Goal: Information Seeking & Learning: Learn about a topic

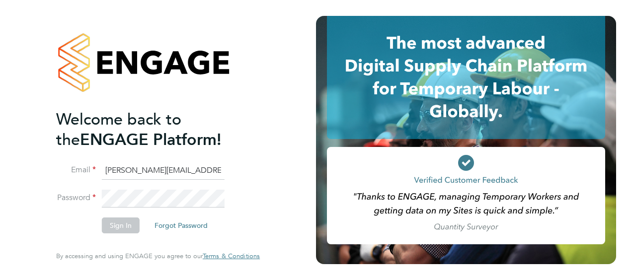
type input "wendy.turner@hays.com"
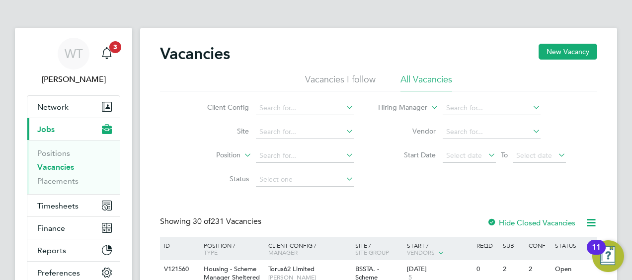
click at [344, 108] on icon at bounding box center [344, 107] width 0 height 14
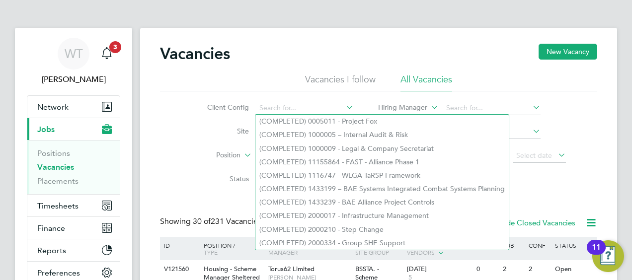
click at [472, 75] on ul "Vacancies I follow All Vacancies" at bounding box center [378, 83] width 437 height 18
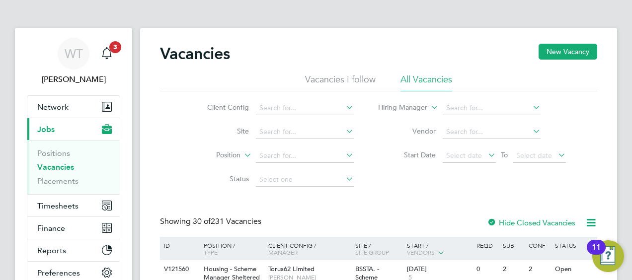
click at [531, 106] on icon at bounding box center [531, 107] width 0 height 14
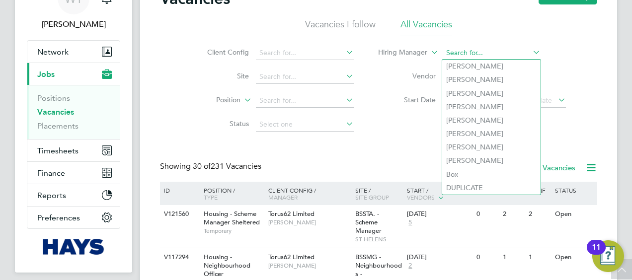
scroll to position [50, 0]
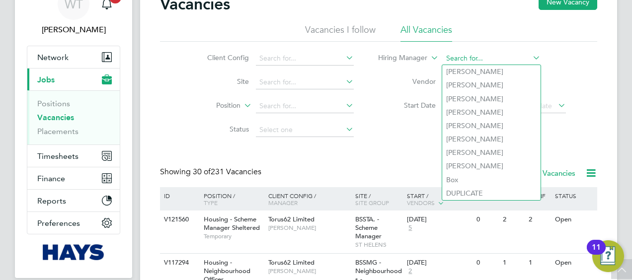
click at [475, 55] on input at bounding box center [492, 59] width 98 height 14
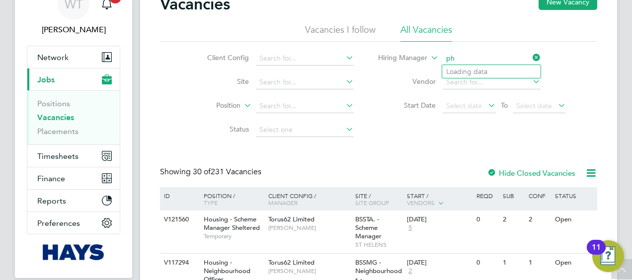
type input "p"
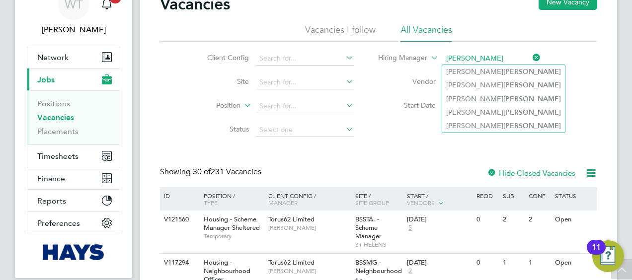
type input "wheeler"
click at [407, 139] on div "Client Config Site Position Status Hiring Manager wheeler Vendor Start Date Sel…" at bounding box center [378, 92] width 437 height 100
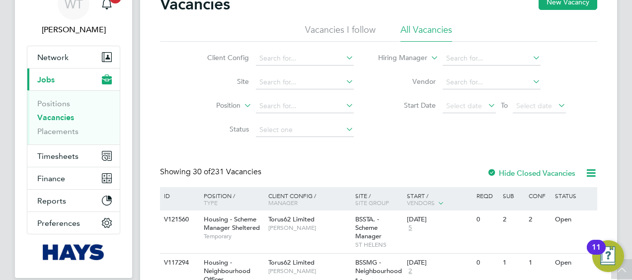
click at [531, 80] on icon at bounding box center [531, 82] width 0 height 14
type input "vis"
click at [495, 125] on div "Client Config Site Position Status Hiring Manager Vendor vis Start Date Select …" at bounding box center [378, 92] width 437 height 100
click at [344, 126] on icon at bounding box center [344, 129] width 0 height 14
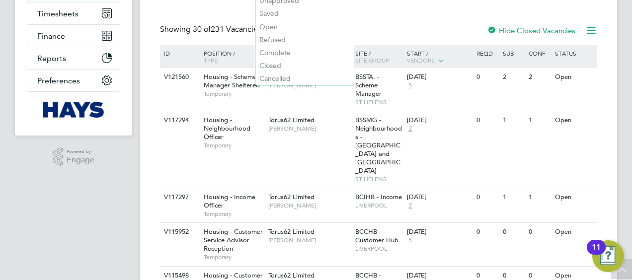
scroll to position [149, 0]
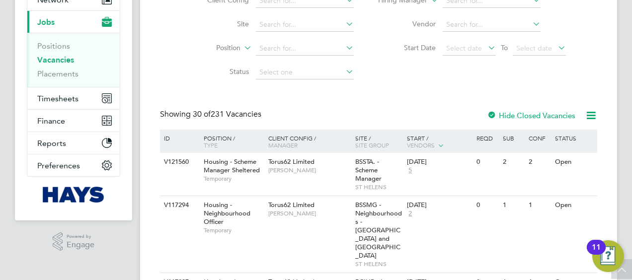
scroll to position [50, 0]
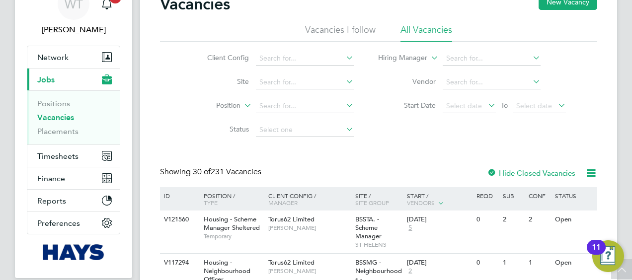
click at [531, 80] on icon at bounding box center [531, 82] width 0 height 14
type input "coun"
click at [448, 141] on div "Client Config Site Position Status Hiring Manager Vendor coun Start Date Select…" at bounding box center [378, 92] width 437 height 100
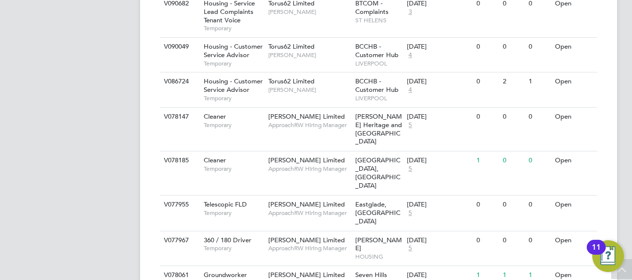
scroll to position [1253, 0]
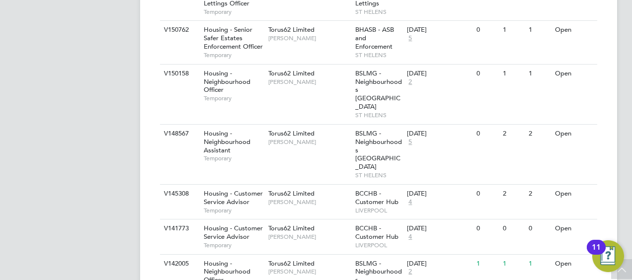
scroll to position [2532, 0]
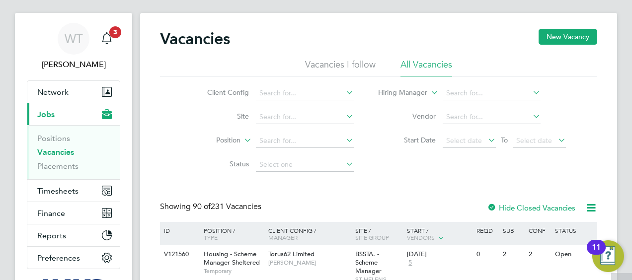
scroll to position [0, 0]
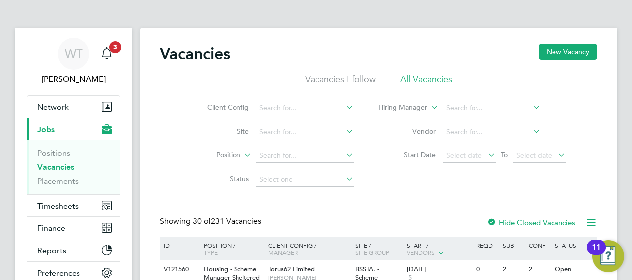
click at [531, 107] on icon at bounding box center [531, 107] width 0 height 14
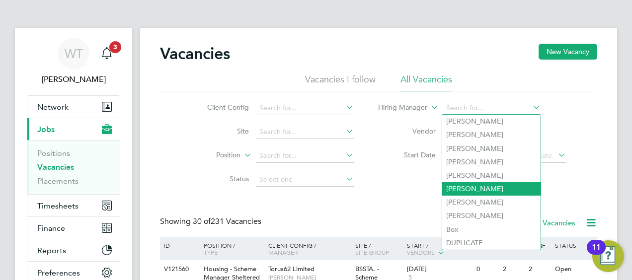
scroll to position [99, 0]
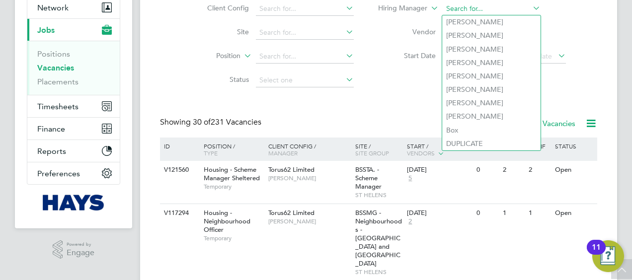
click at [467, 10] on input at bounding box center [492, 9] width 98 height 14
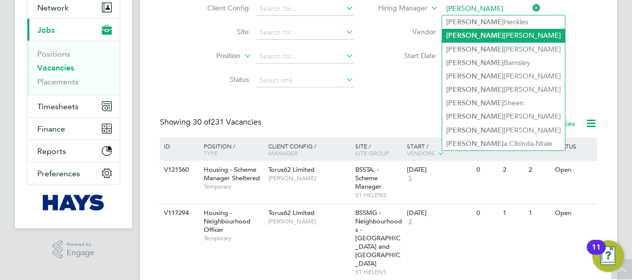
click at [474, 33] on li "Helen Howarth" at bounding box center [503, 35] width 123 height 13
type input "Helen Howarth"
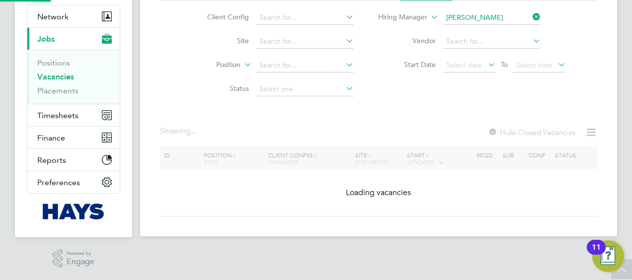
scroll to position [89, 0]
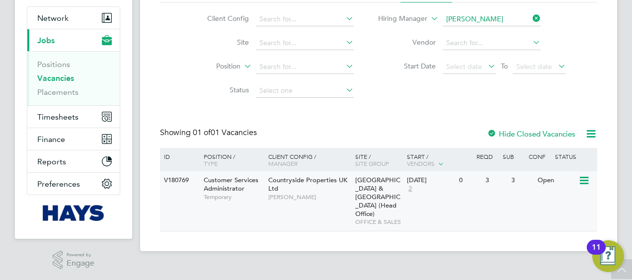
click at [176, 180] on div "V180769" at bounding box center [178, 180] width 35 height 18
click at [172, 179] on div "V180769" at bounding box center [178, 180] width 35 height 18
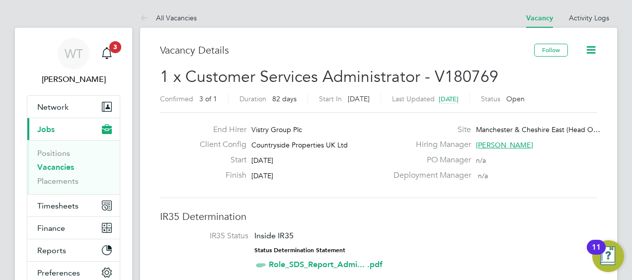
click at [595, 47] on icon at bounding box center [591, 50] width 12 height 12
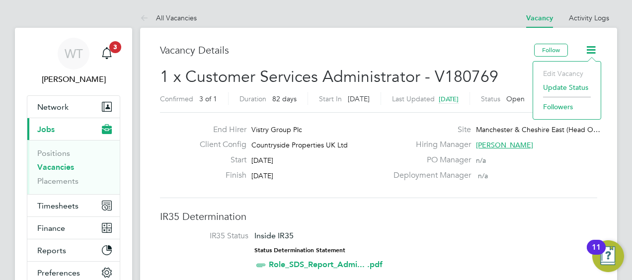
click at [449, 47] on h3 "Vacancy Details" at bounding box center [347, 50] width 374 height 13
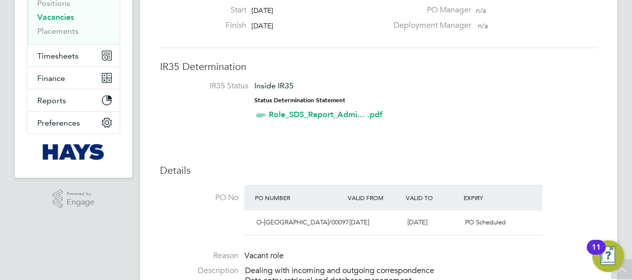
scroll to position [149, 0]
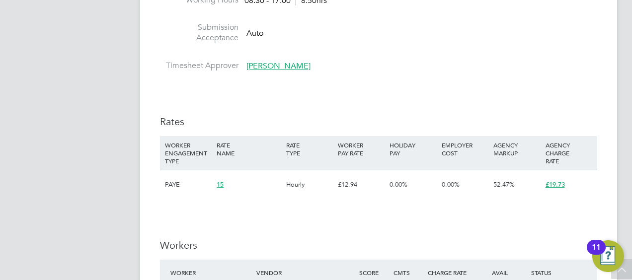
click at [554, 184] on span "£19.73" at bounding box center [555, 184] width 19 height 8
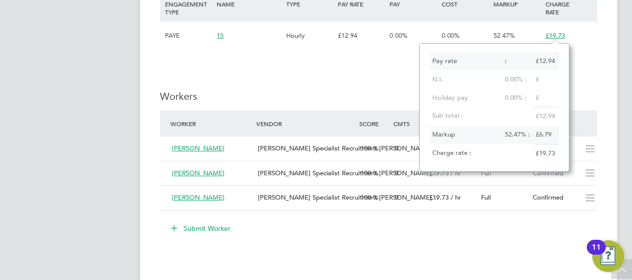
click at [346, 90] on h3 "Workers" at bounding box center [378, 96] width 437 height 13
